Goal: Find specific page/section

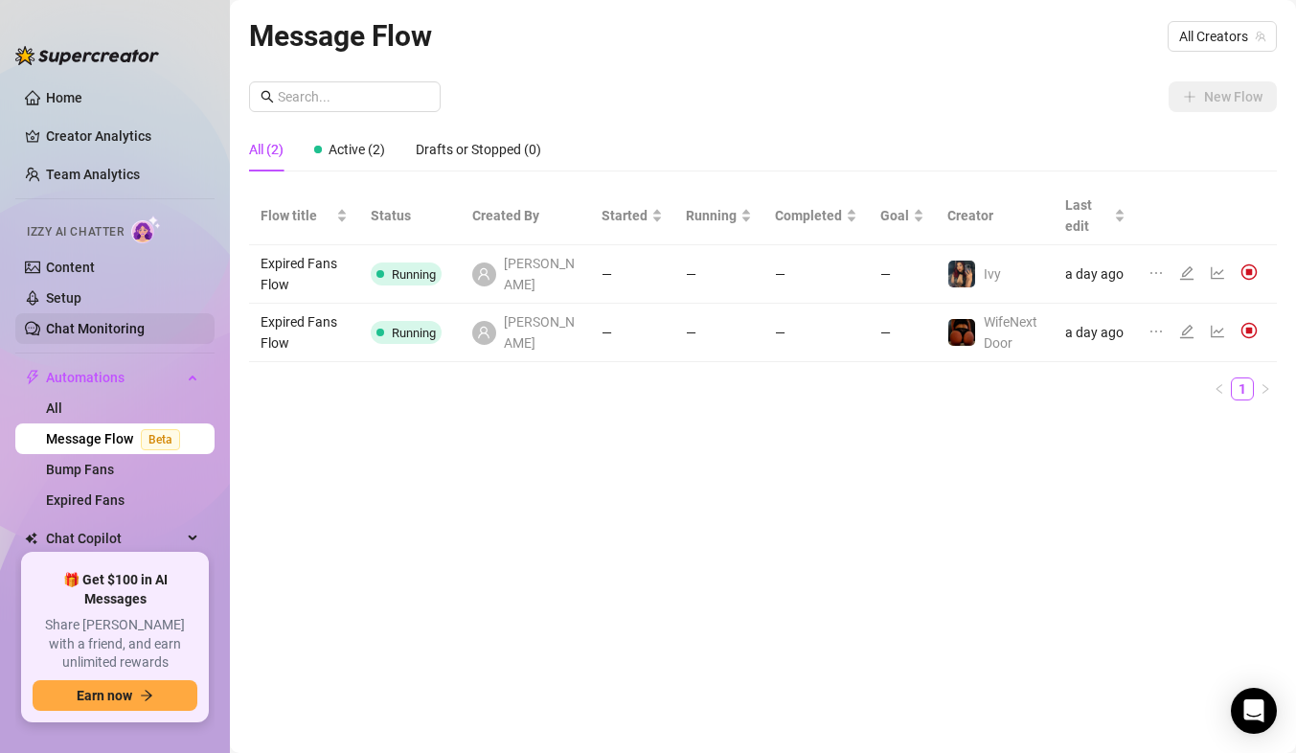
click at [92, 336] on link "Chat Monitoring" at bounding box center [95, 328] width 99 height 15
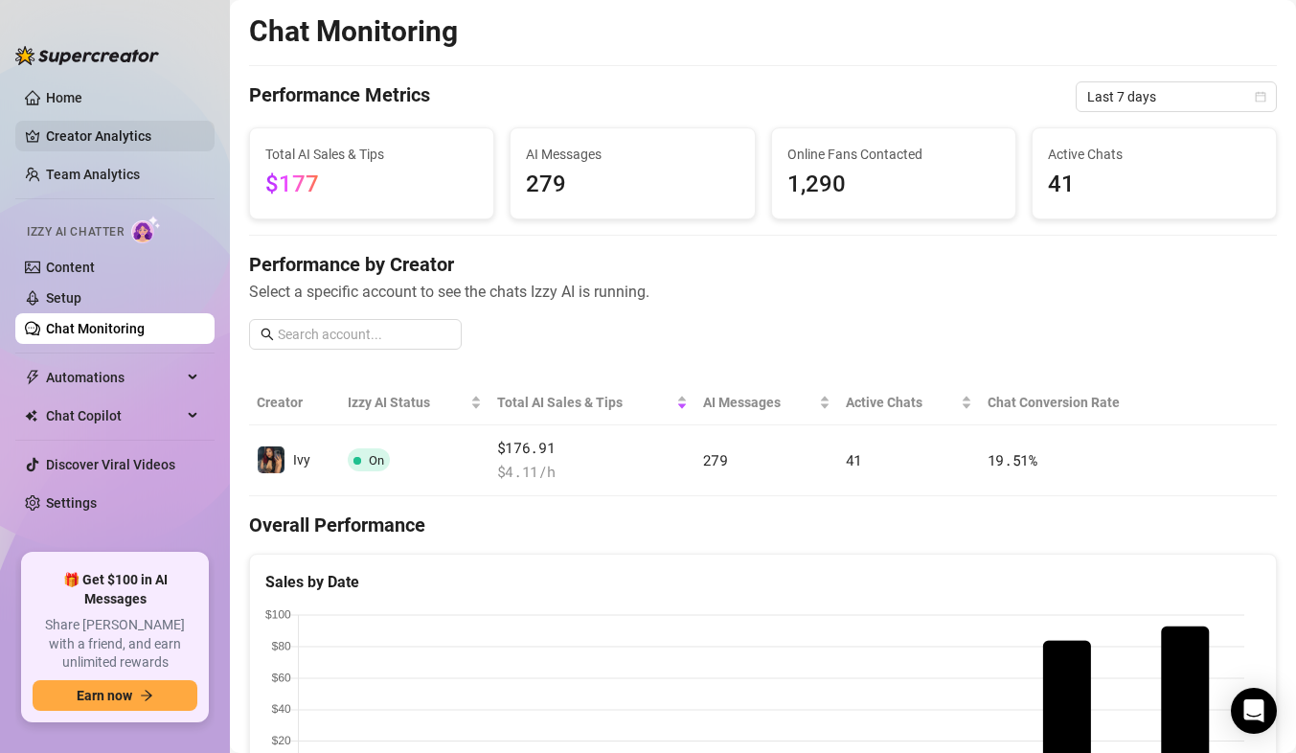
click at [100, 125] on link "Creator Analytics" at bounding box center [122, 136] width 153 height 31
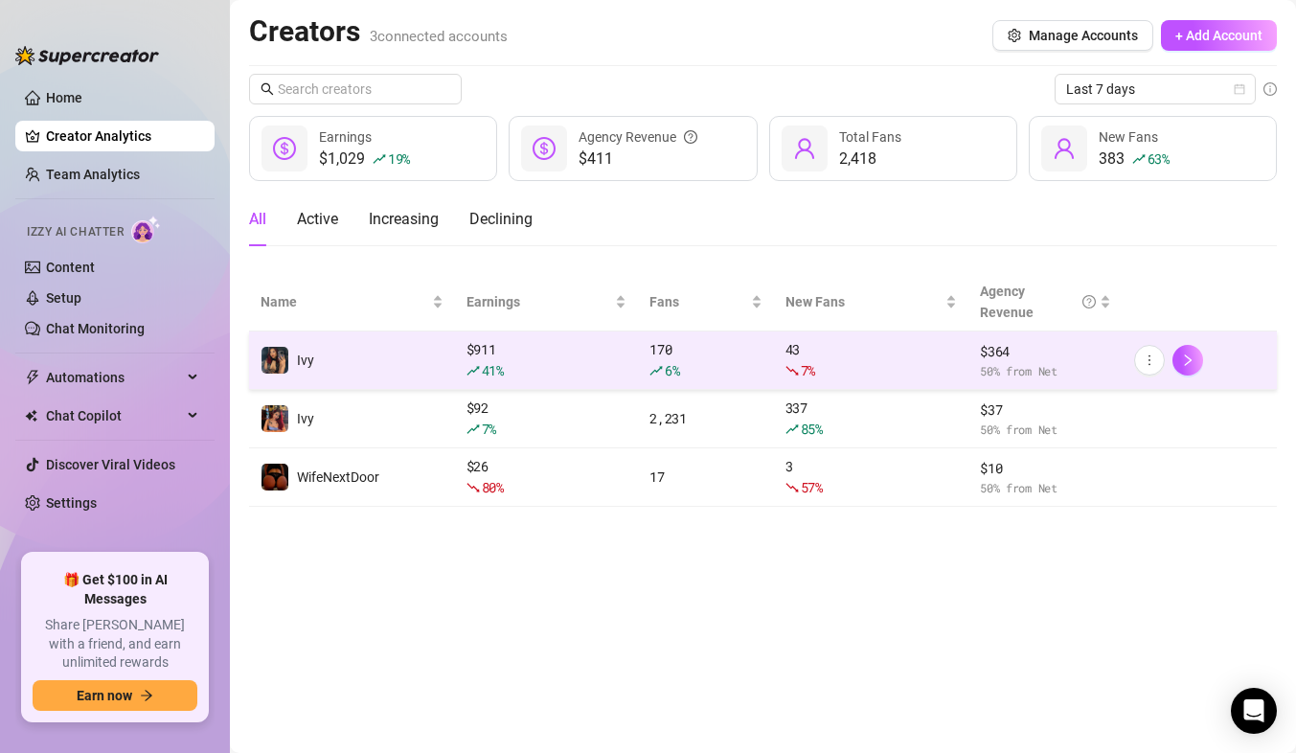
click at [372, 361] on td "Ivy" at bounding box center [352, 361] width 206 height 58
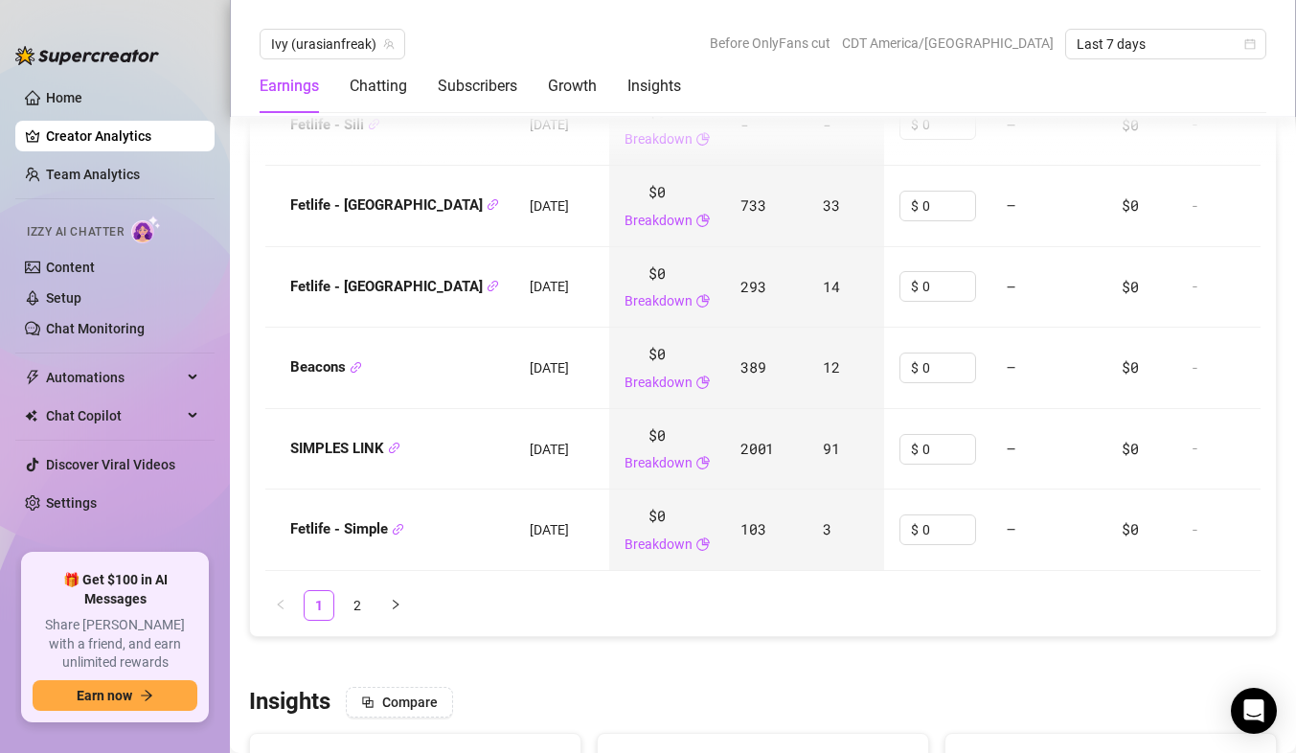
scroll to position [2683, 0]
click at [392, 450] on icon "link" at bounding box center [394, 447] width 12 height 12
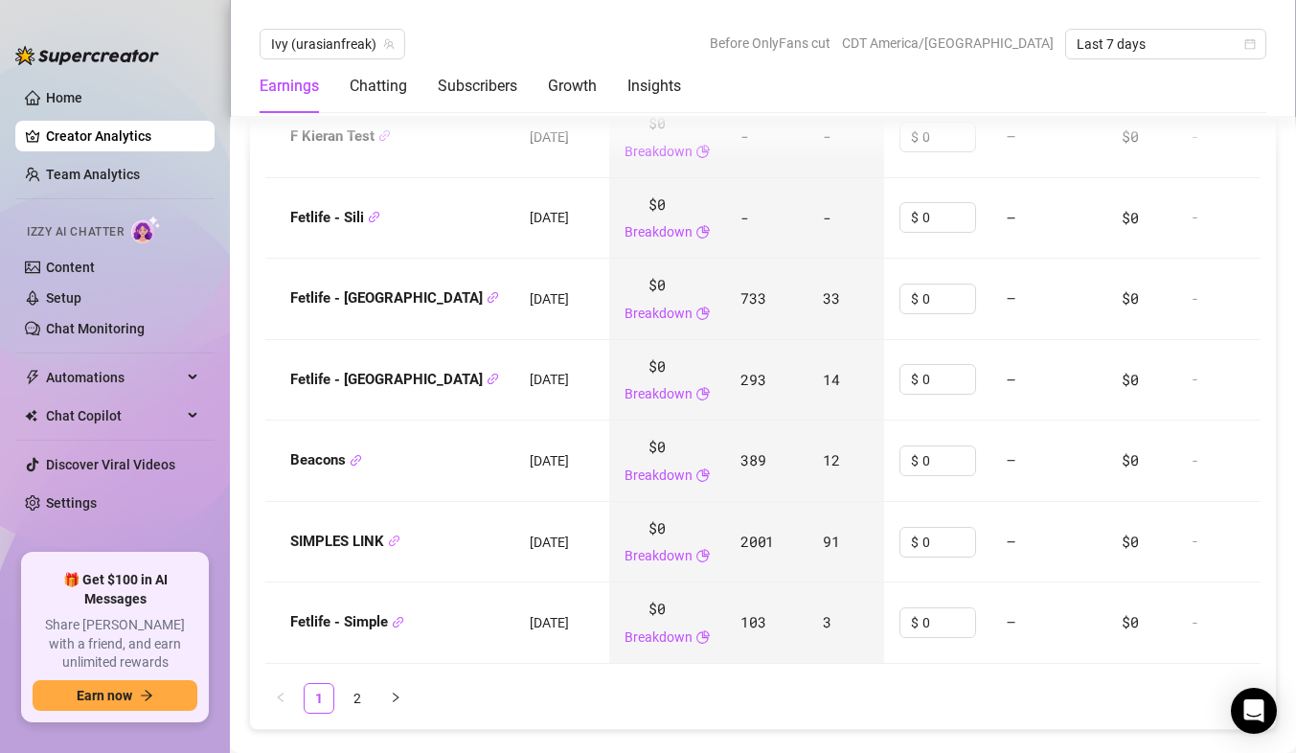
scroll to position [2590, 0]
click at [395, 544] on icon "link" at bounding box center [394, 540] width 11 height 11
